Goal: Information Seeking & Learning: Learn about a topic

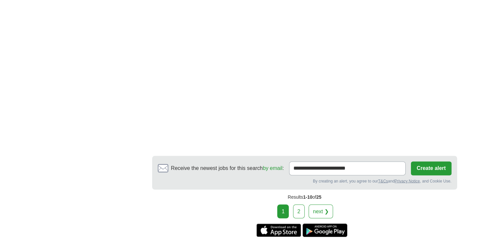
scroll to position [1096, 0]
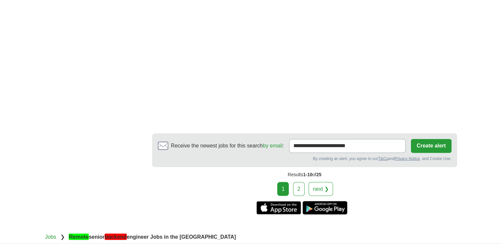
click at [299, 182] on link "2" at bounding box center [299, 189] width 12 height 14
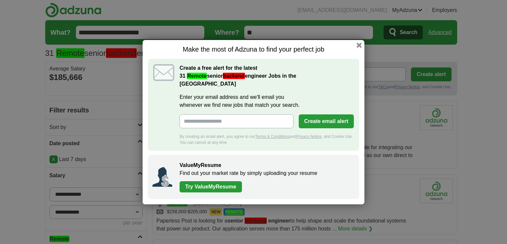
click at [363, 47] on div "Make the most of Adzuna to find your perfect job Create a free alert for the la…" at bounding box center [254, 122] width 222 height 164
click at [359, 49] on button "button" at bounding box center [359, 44] width 7 height 7
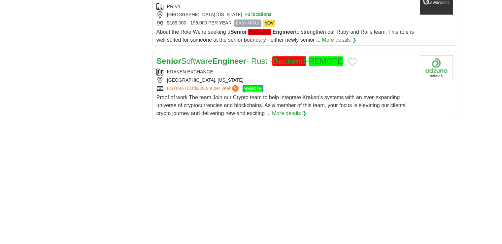
scroll to position [738, 0]
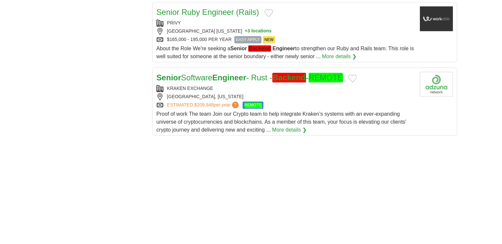
click at [256, 85] on div "KRAKEN EXCHANGE" at bounding box center [286, 88] width 258 height 7
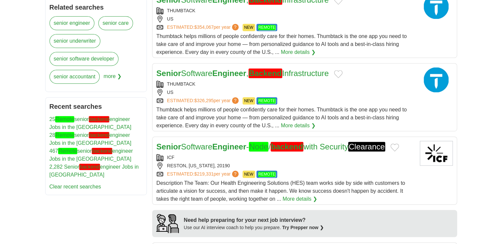
scroll to position [0, 0]
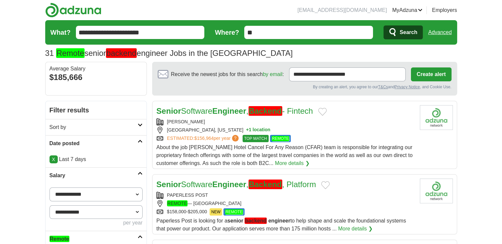
click at [155, 32] on input "**********" at bounding box center [140, 32] width 129 height 13
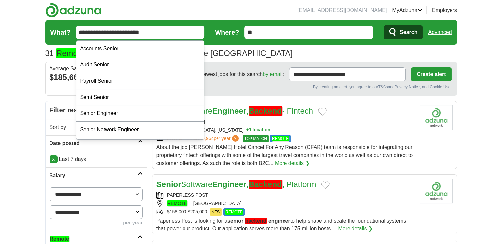
drag, startPoint x: 162, startPoint y: 32, endPoint x: 100, endPoint y: 39, distance: 62.8
click at [100, 39] on form "**********" at bounding box center [251, 32] width 412 height 24
click at [159, 32] on input "**********" at bounding box center [140, 32] width 129 height 13
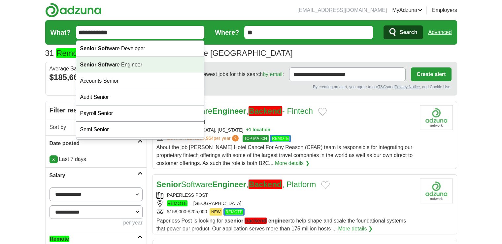
click at [148, 66] on div "Senior Soft ware Engineer" at bounding box center [140, 65] width 128 height 16
type input "**********"
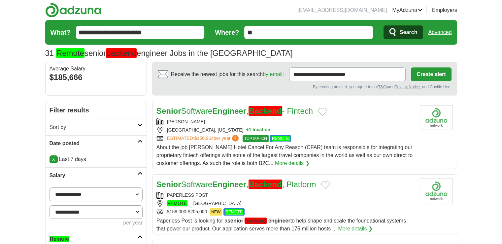
click at [407, 30] on span "Search" at bounding box center [409, 32] width 18 height 13
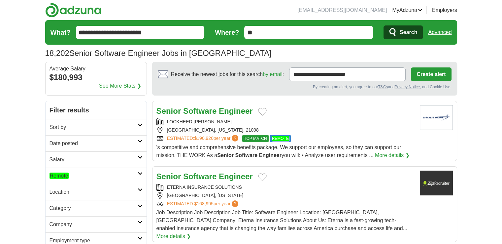
click at [410, 34] on span "Search" at bounding box center [409, 32] width 18 height 13
click at [90, 173] on h2 "Remote" at bounding box center [94, 176] width 88 height 8
click at [67, 192] on em "Remote" at bounding box center [59, 191] width 19 height 6
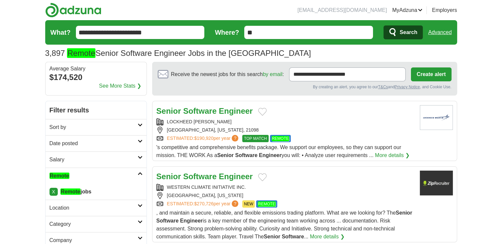
click at [82, 139] on h2 "Date posted" at bounding box center [94, 143] width 88 height 8
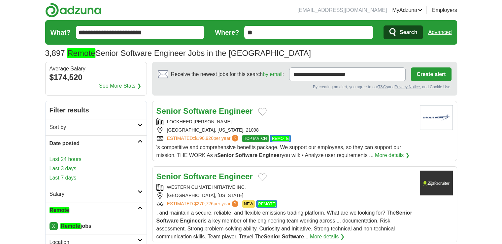
click at [61, 177] on link "Last 7 days" at bounding box center [96, 178] width 93 height 8
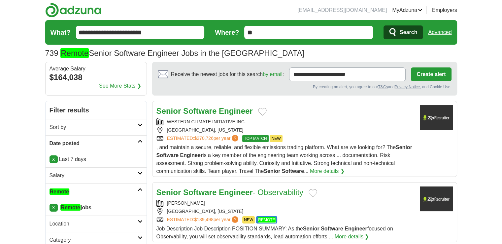
click at [104, 174] on h2 "Salary" at bounding box center [94, 175] width 88 height 8
click at [92, 195] on select "**********" at bounding box center [96, 194] width 93 height 14
select select "******"
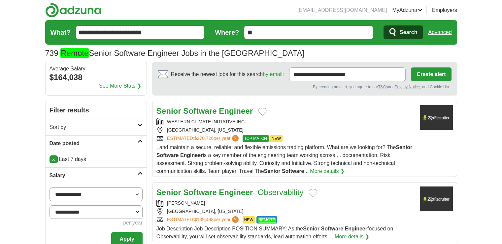
click at [130, 234] on button "Apply" at bounding box center [126, 239] width 31 height 14
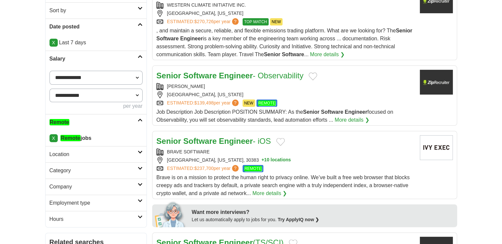
scroll to position [176, 0]
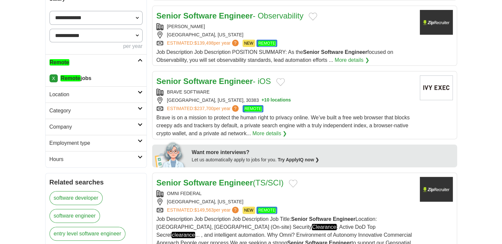
click at [133, 91] on h2 "Location" at bounding box center [94, 94] width 88 height 8
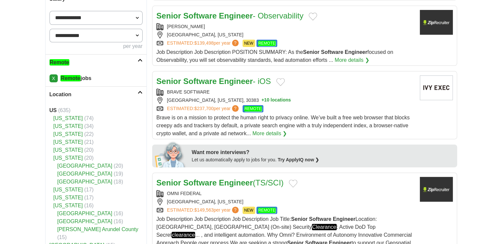
click at [50, 110] on strong "US" at bounding box center [53, 110] width 7 height 6
click at [140, 90] on icon at bounding box center [140, 91] width 5 height 3
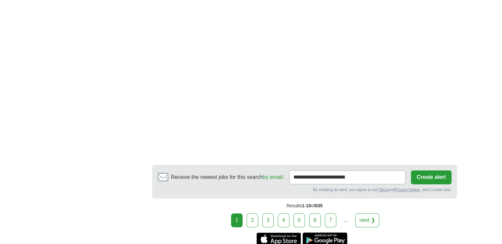
scroll to position [980, 0]
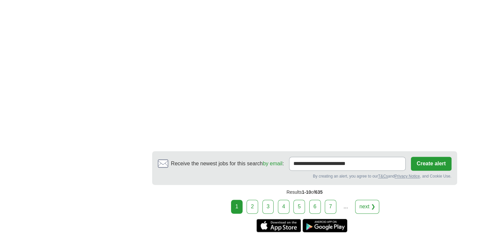
click at [252, 199] on link "2" at bounding box center [253, 206] width 12 height 14
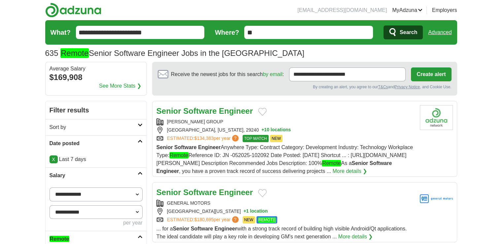
click at [112, 155] on p "X Last 7 days" at bounding box center [96, 159] width 93 height 8
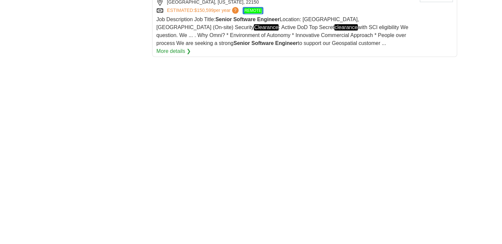
scroll to position [1219, 0]
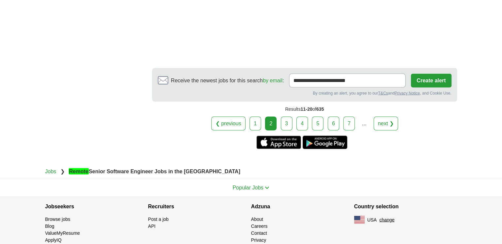
click at [254, 116] on link "1" at bounding box center [256, 123] width 12 height 14
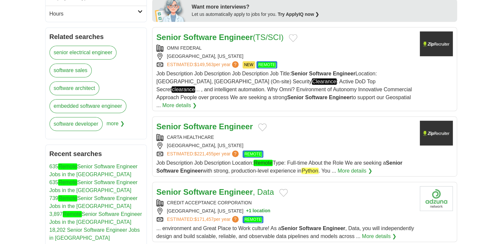
scroll to position [339, 0]
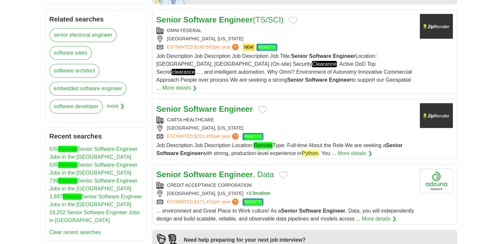
click at [276, 116] on div "CARTA HEALTHCARE CHICAGO, ILLINOIS ESTIMATED: $221,455 per year ? REMOTE" at bounding box center [286, 128] width 258 height 24
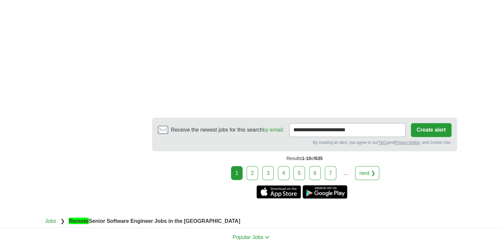
scroll to position [1090, 0]
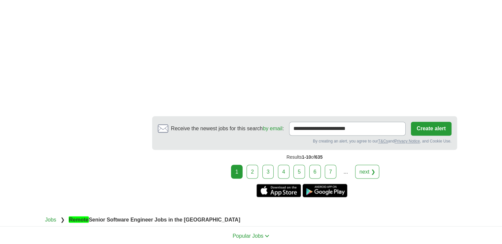
click at [254, 164] on link "2" at bounding box center [253, 171] width 12 height 14
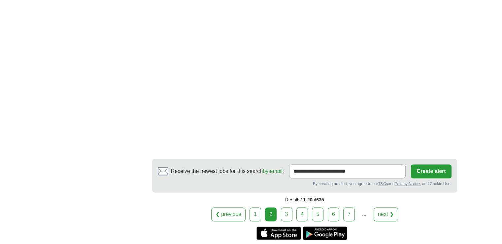
scroll to position [1105, 0]
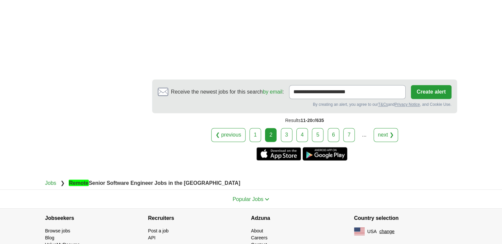
click at [286, 128] on link "3" at bounding box center [287, 135] width 12 height 14
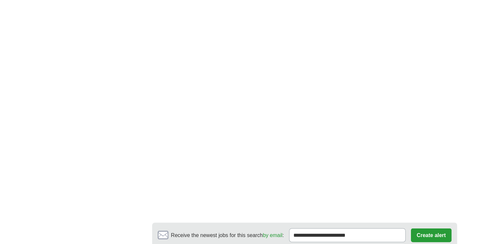
scroll to position [1167, 0]
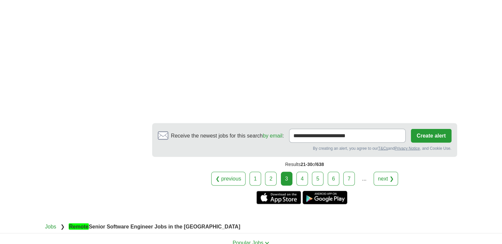
click at [303, 171] on link "4" at bounding box center [303, 178] width 12 height 14
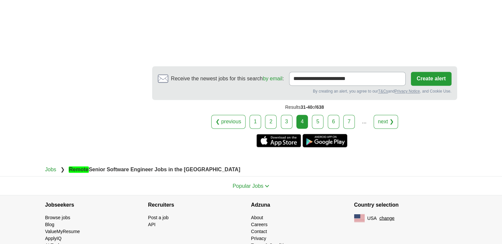
scroll to position [1095, 0]
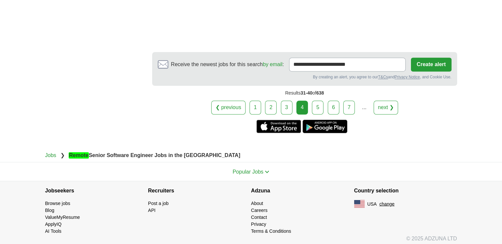
click at [287, 103] on link "3" at bounding box center [287, 107] width 12 height 14
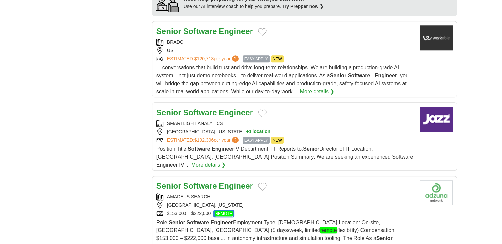
scroll to position [641, 0]
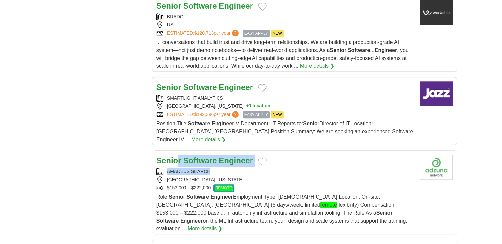
click at [178, 166] on div "Senior Software Engineer AMADEUS SEARCH [GEOGRAPHIC_DATA], [US_STATE] $153,000 …" at bounding box center [286, 194] width 258 height 78
click at [112, 180] on div "**********" at bounding box center [251, 99] width 412 height 1278
copy div "AMADEUS SEARCH"
drag, startPoint x: 214, startPoint y: 170, endPoint x: 168, endPoint y: 175, distance: 46.4
click at [168, 175] on div "AMADEUS SEARCH" at bounding box center [286, 171] width 258 height 7
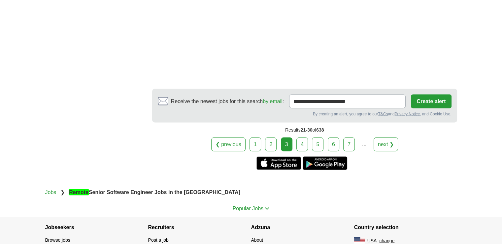
scroll to position [1214, 0]
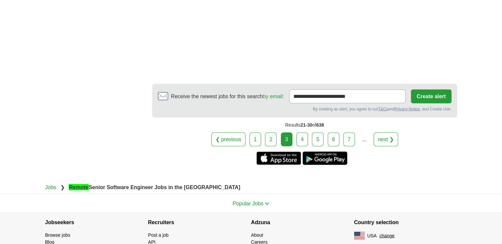
click at [300, 132] on link "4" at bounding box center [303, 139] width 12 height 14
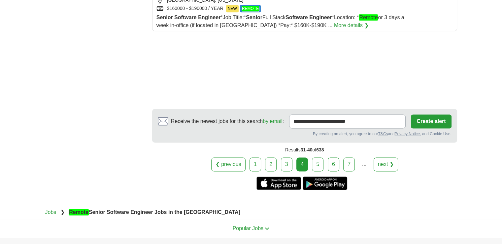
scroll to position [930, 0]
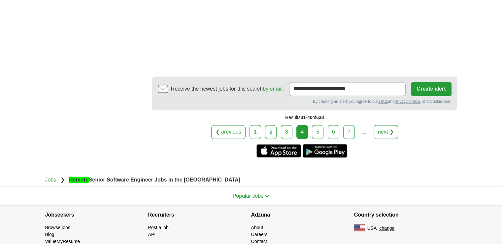
click at [316, 127] on link "5" at bounding box center [318, 132] width 12 height 14
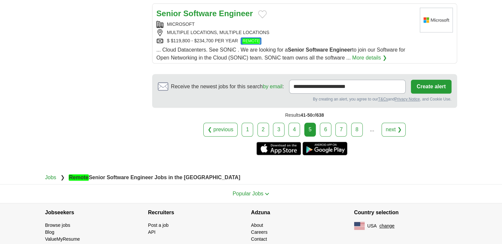
scroll to position [803, 0]
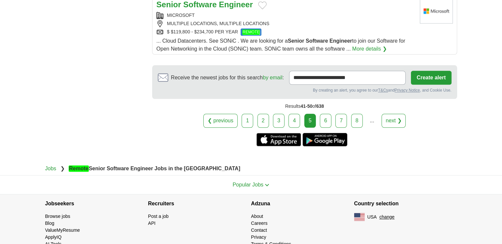
click at [328, 117] on link "6" at bounding box center [326, 121] width 12 height 14
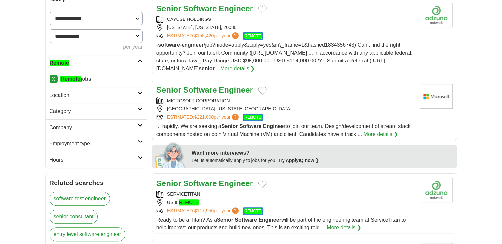
scroll to position [211, 0]
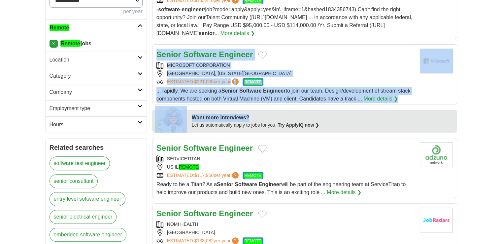
drag, startPoint x: 497, startPoint y: 107, endPoint x: 498, endPoint y: 95, distance: 12.0
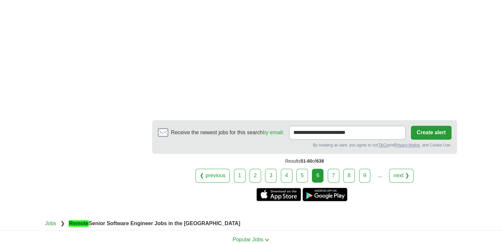
scroll to position [897, 0]
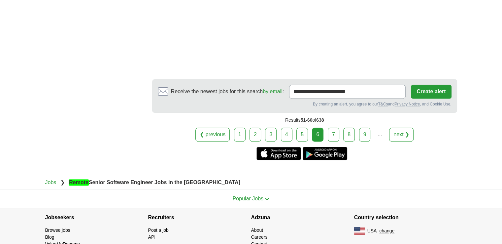
click at [338, 127] on link "7" at bounding box center [334, 134] width 12 height 14
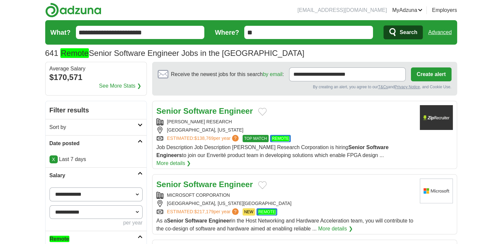
click at [82, 125] on h2 "Sort by" at bounding box center [94, 127] width 88 height 8
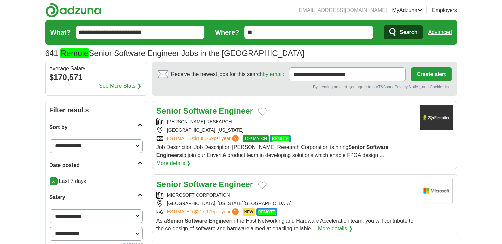
click at [78, 143] on select "**********" at bounding box center [96, 146] width 93 height 14
select select "**********"
click at [50, 139] on select "**********" at bounding box center [96, 146] width 93 height 14
